Goal: Find contact information: Obtain details needed to contact an individual or organization

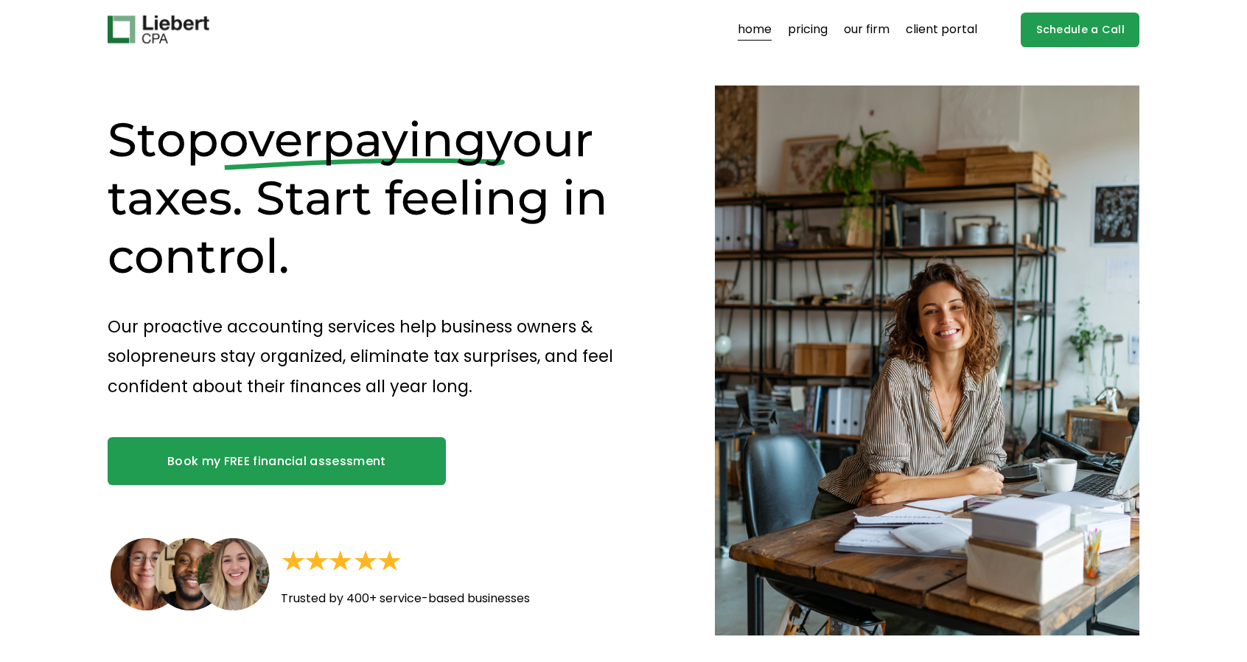
click at [805, 25] on link "pricing" at bounding box center [808, 30] width 40 height 24
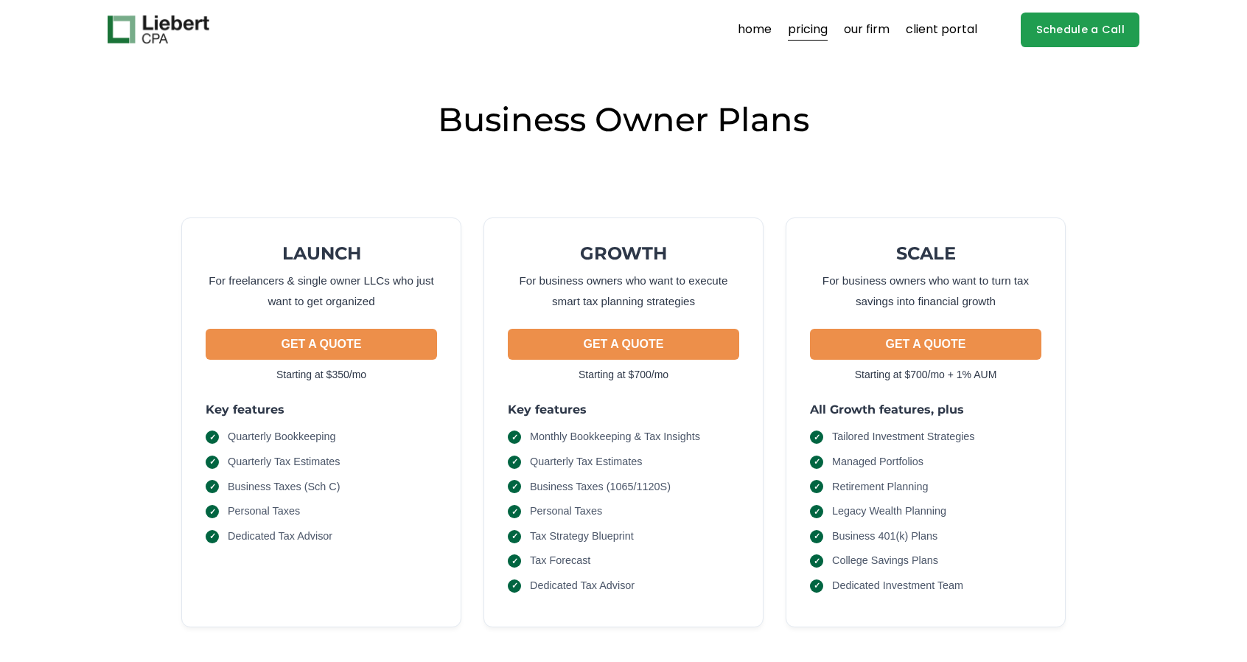
click at [851, 29] on link "our firm" at bounding box center [867, 30] width 46 height 24
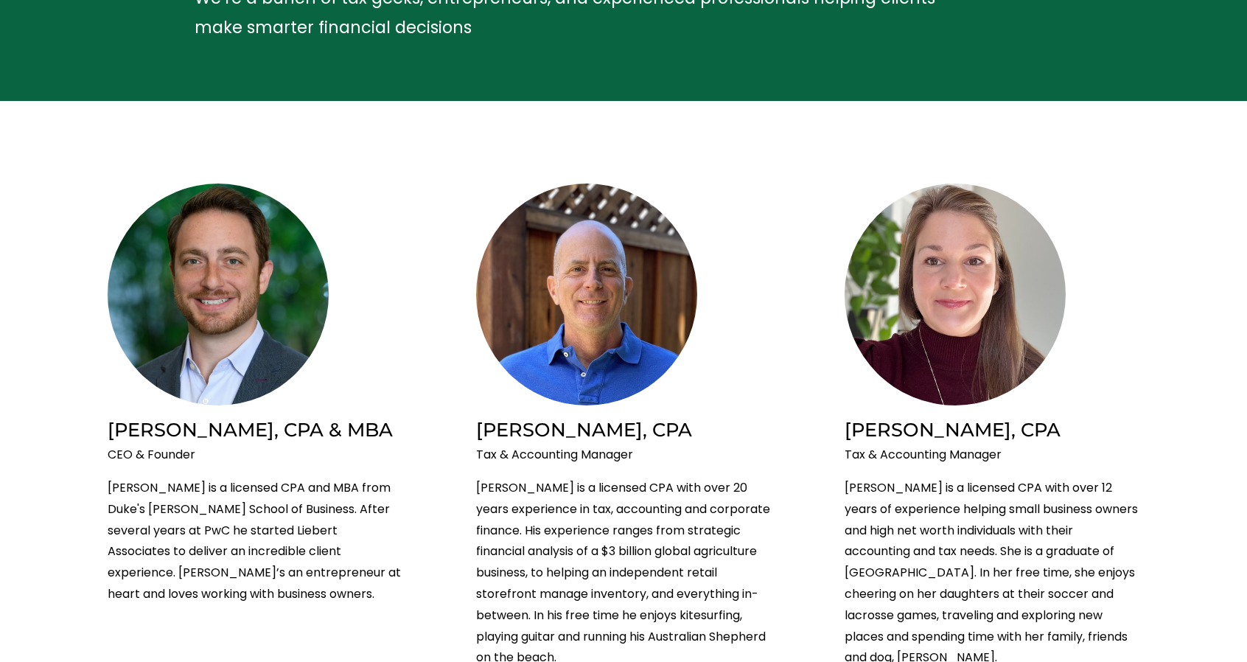
scroll to position [221, 0]
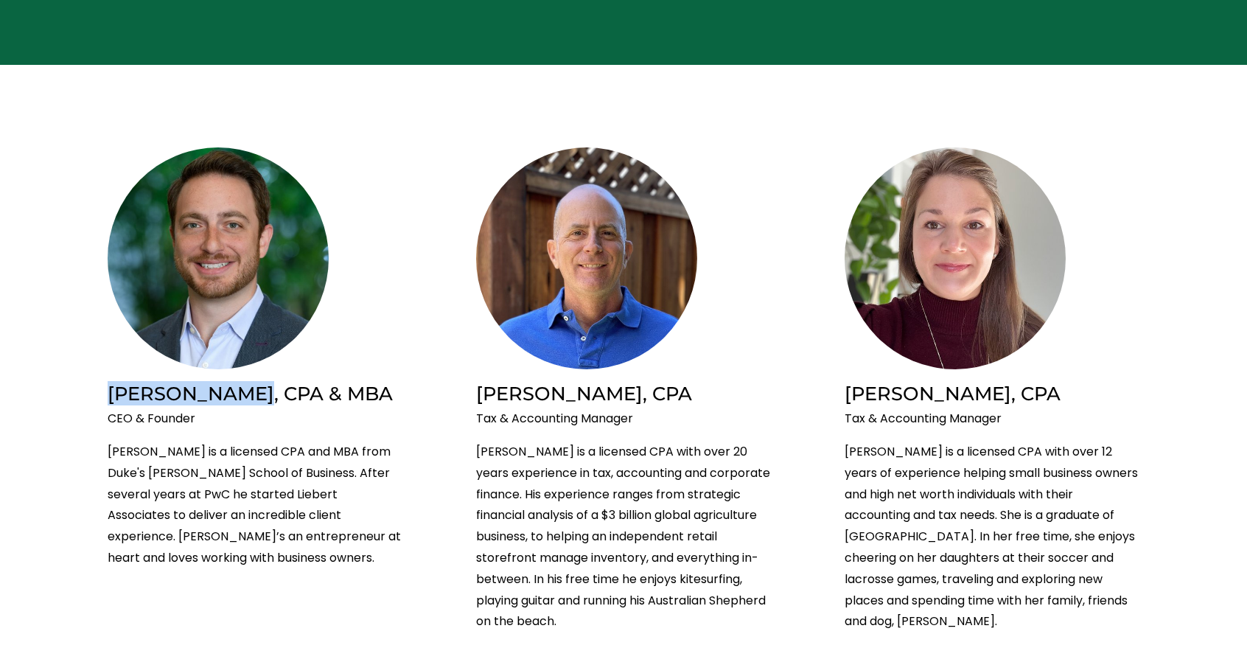
drag, startPoint x: 233, startPoint y: 397, endPoint x: 111, endPoint y: 402, distance: 122.5
click at [111, 400] on h2 "[PERSON_NAME], CPA & MBA" at bounding box center [255, 393] width 295 height 24
copy h2 "[PERSON_NAME]"
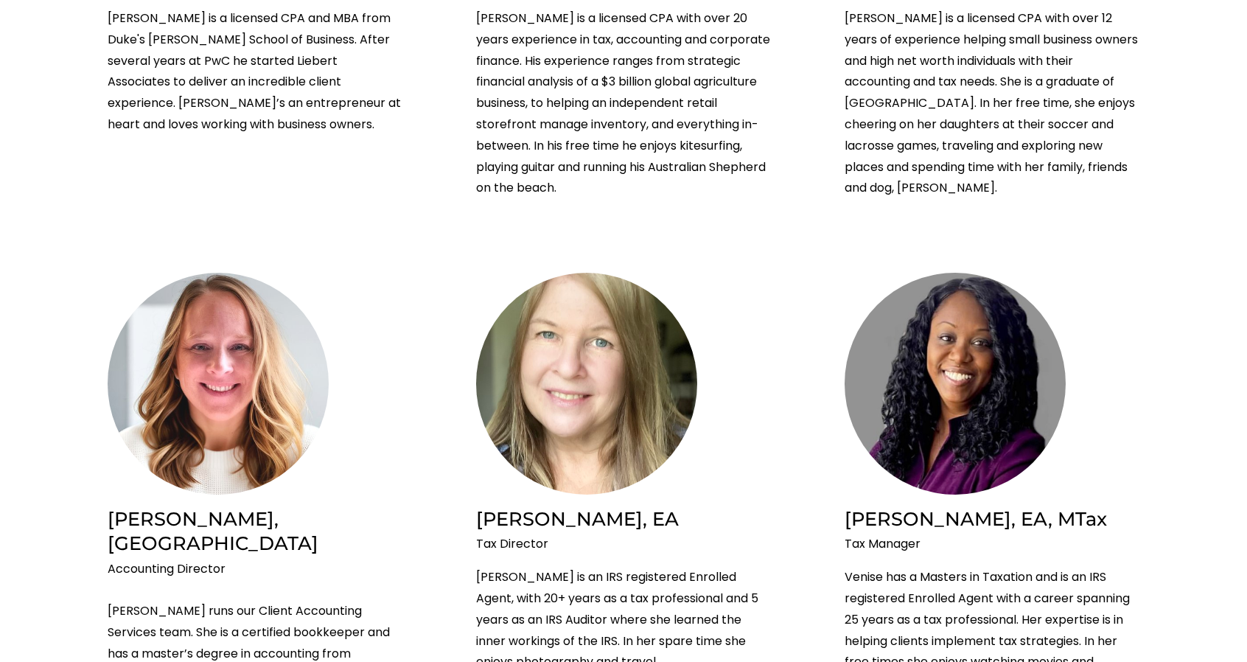
scroll to position [663, 0]
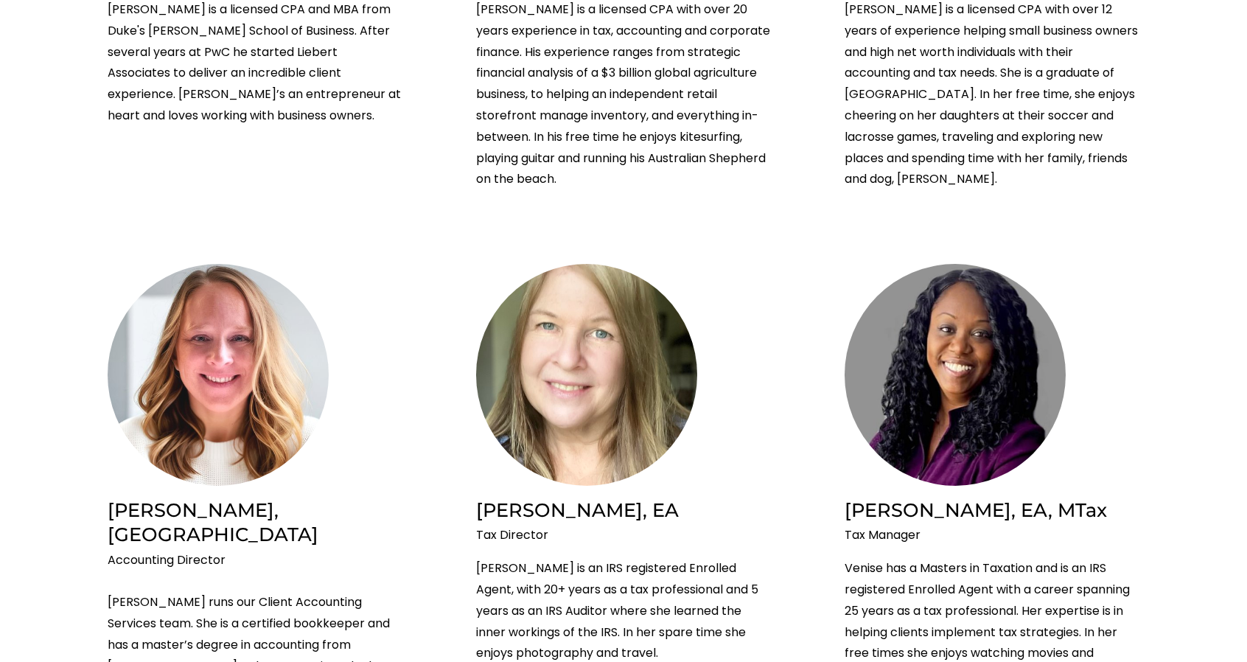
click at [370, 330] on li "[PERSON_NAME], [GEOGRAPHIC_DATA] Accounting Director [PERSON_NAME] runs our Cli…" at bounding box center [255, 497] width 295 height 467
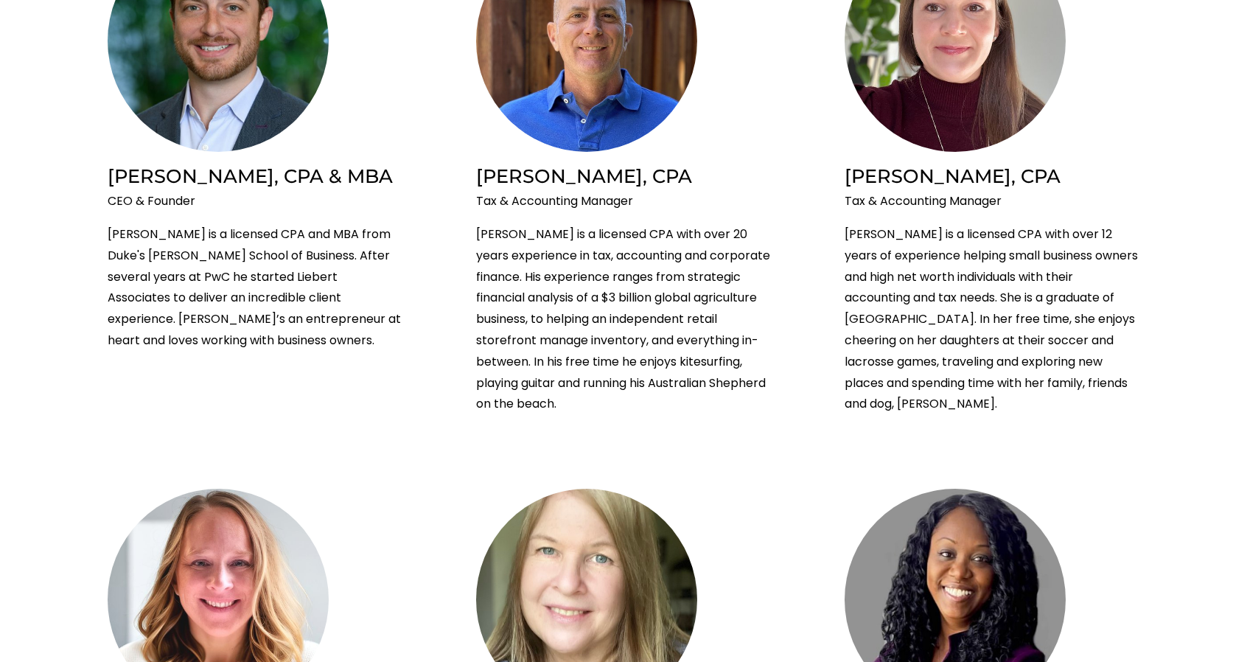
scroll to position [301, 0]
